Goal: Navigation & Orientation: Find specific page/section

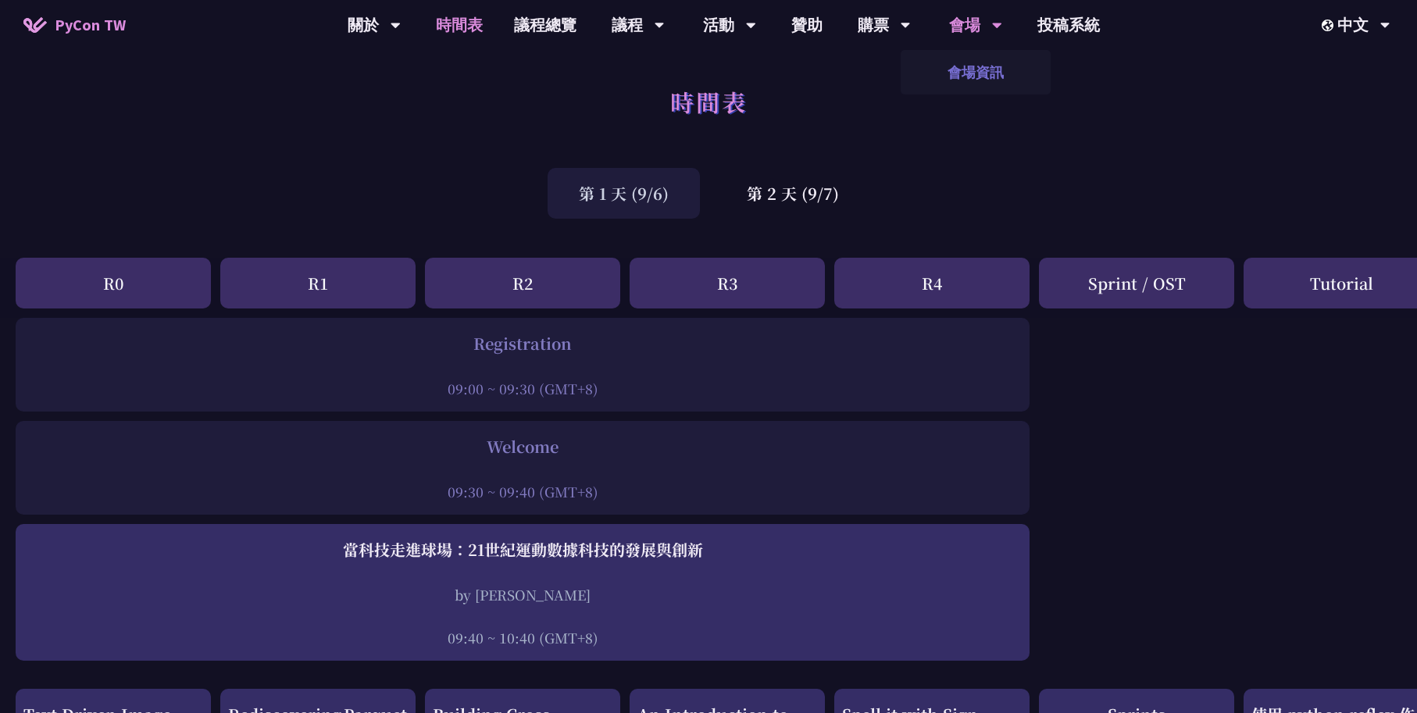
click at [982, 83] on link "會場資訊" at bounding box center [975, 72] width 150 height 37
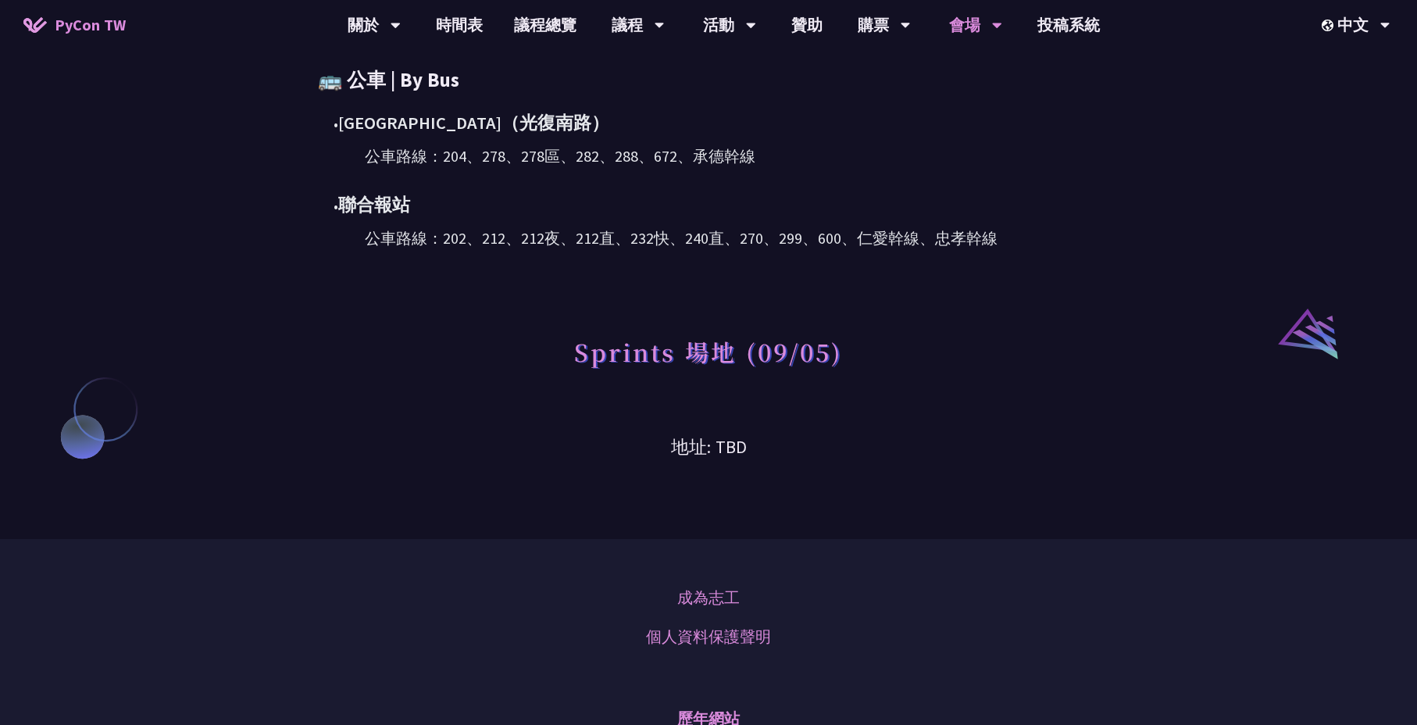
scroll to position [1075, 0]
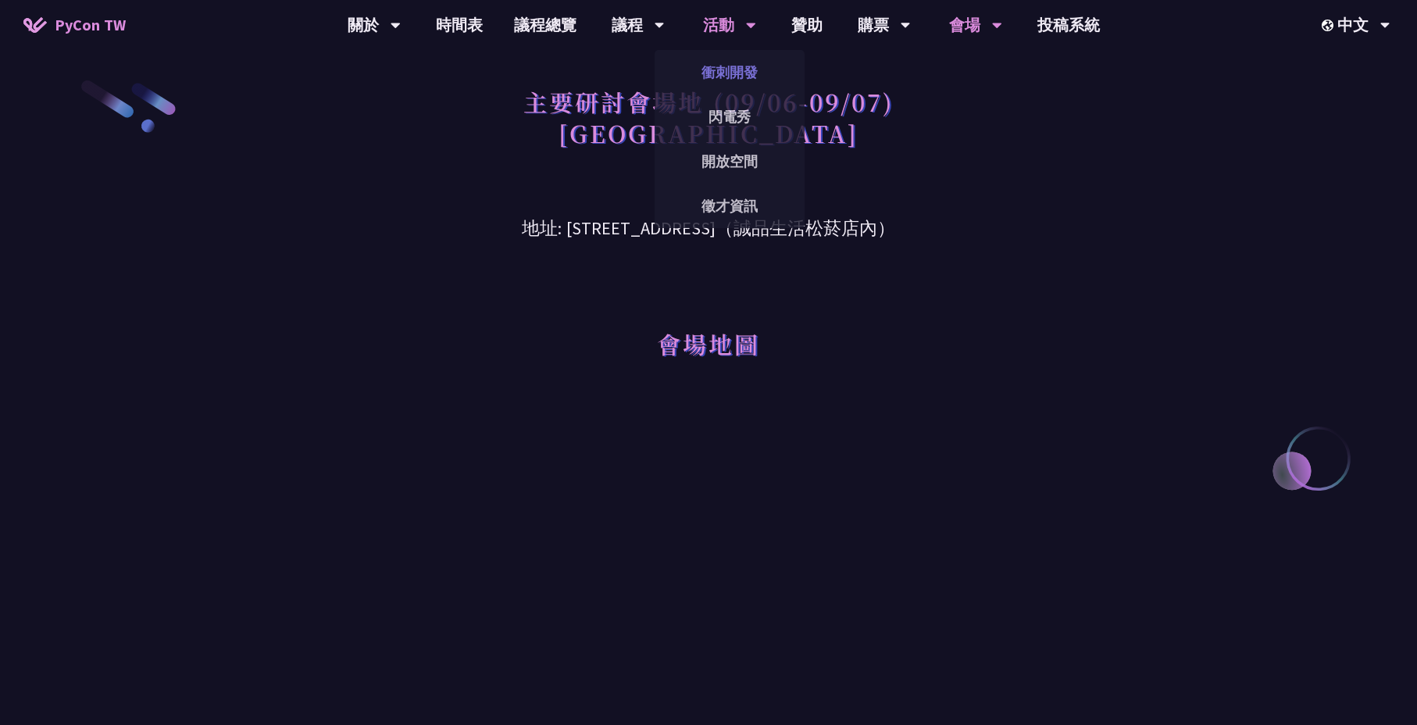
click at [728, 77] on link "衝刺開發" at bounding box center [729, 72] width 150 height 37
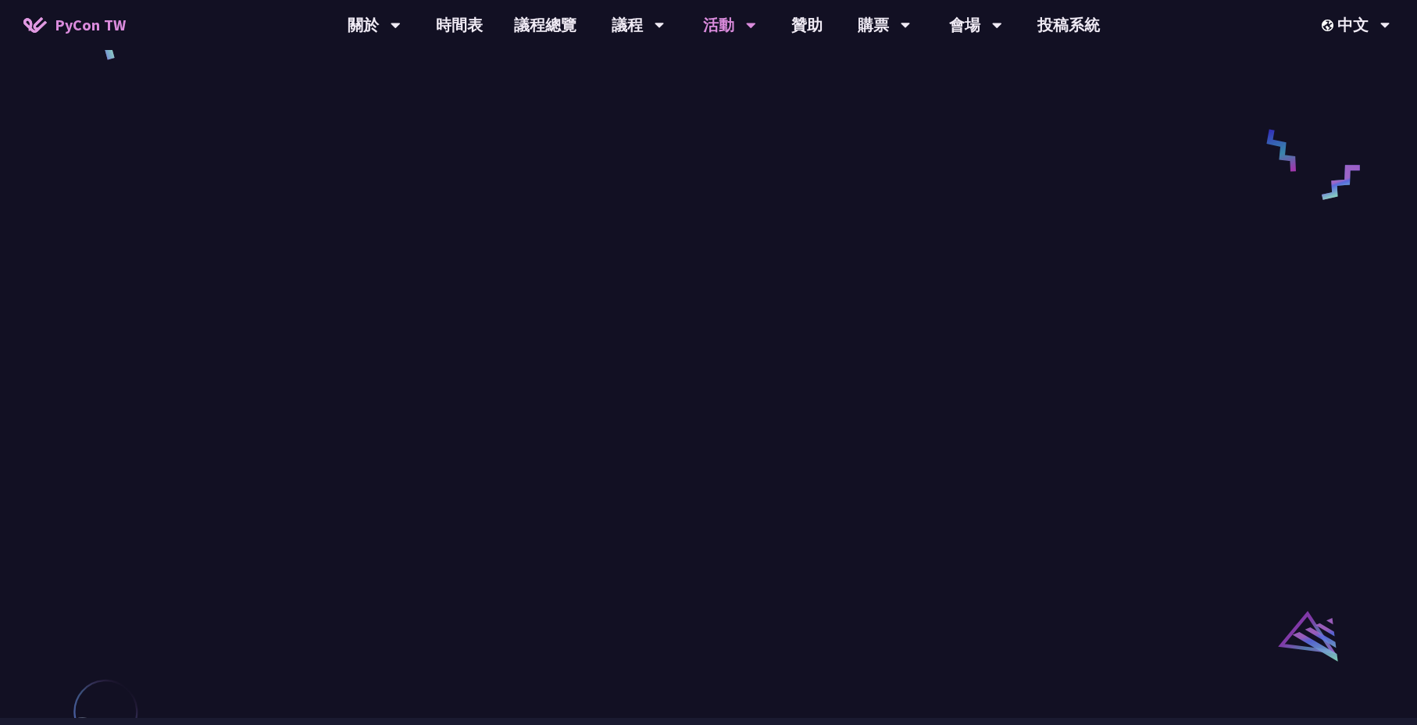
scroll to position [832, 0]
